Goal: Navigation & Orientation: Understand site structure

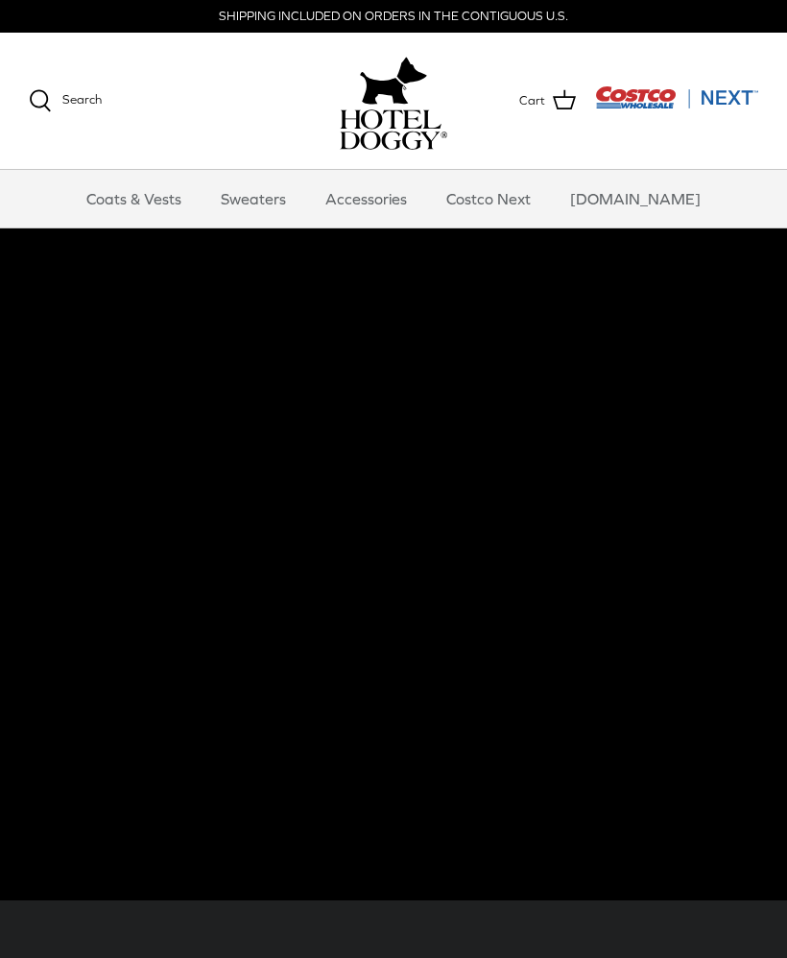
click at [275, 202] on link "Sweaters" at bounding box center [253, 199] width 100 height 58
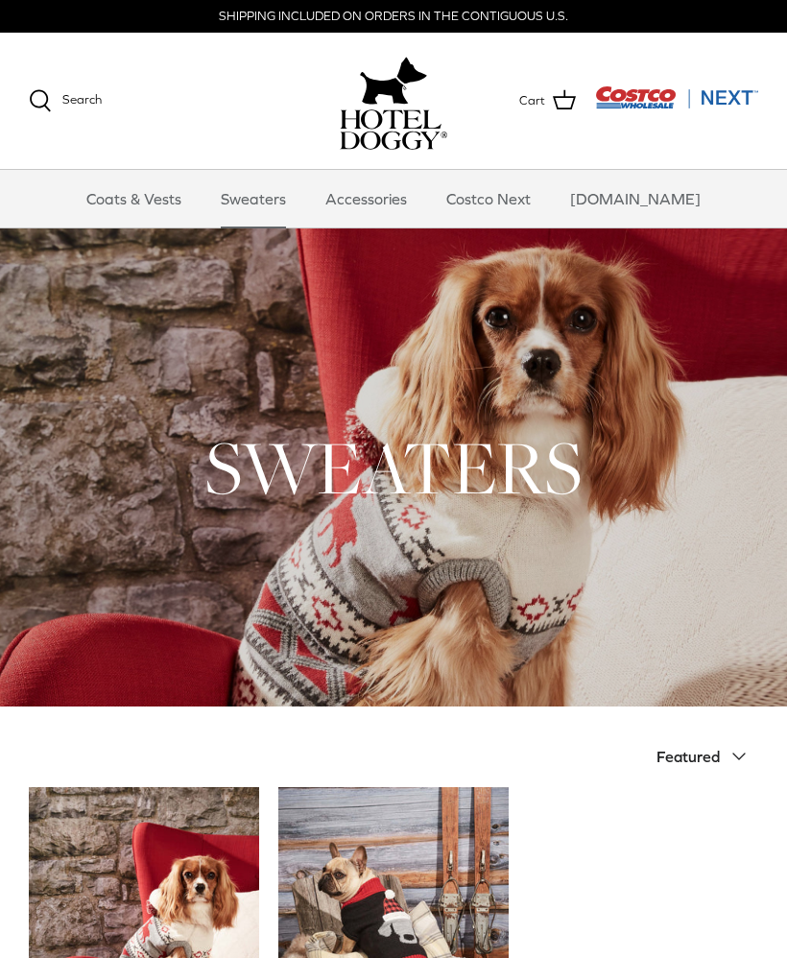
click at [194, 206] on link "Coats & Vests" at bounding box center [134, 199] width 130 height 58
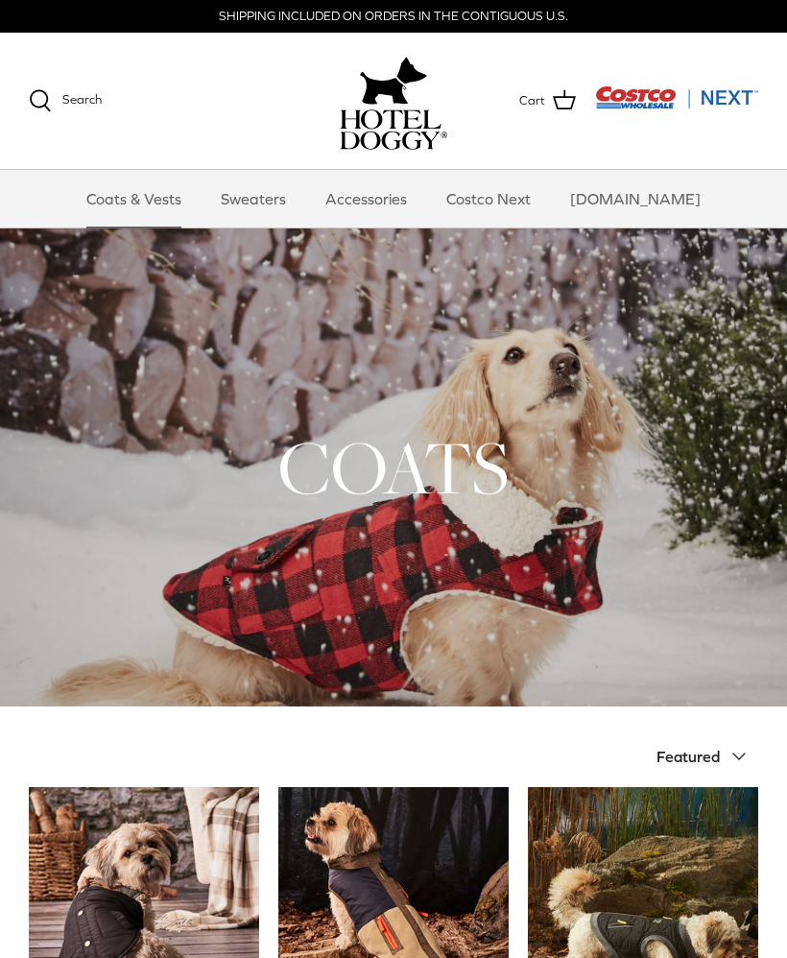
click at [402, 204] on link "Accessories" at bounding box center [366, 199] width 116 height 58
